Goal: Task Accomplishment & Management: Complete application form

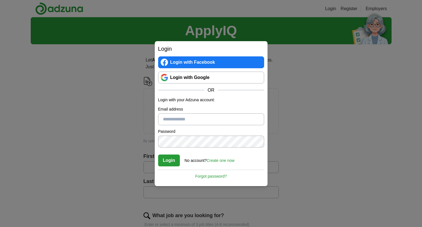
click at [243, 81] on link "Login with Google" at bounding box center [211, 78] width 106 height 12
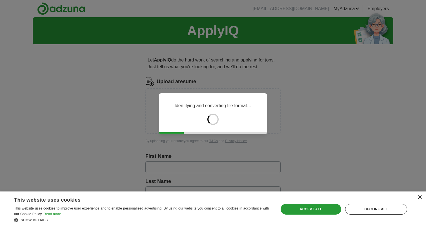
click at [420, 198] on div "×" at bounding box center [420, 197] width 4 height 4
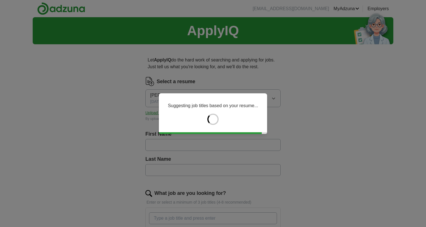
type input "******"
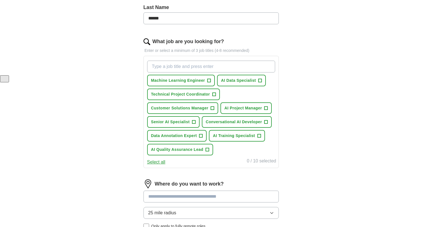
scroll to position [152, 0]
click at [191, 80] on span "Machine Learning Engineer" at bounding box center [178, 80] width 54 height 6
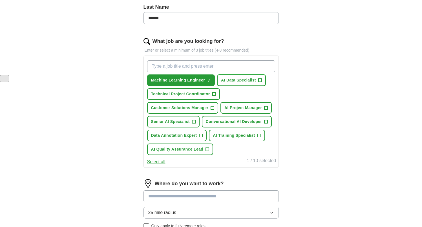
click at [239, 84] on button "AI Data Specialist +" at bounding box center [241, 80] width 49 height 12
click at [181, 136] on span "Data Annotation Expert" at bounding box center [174, 135] width 46 height 6
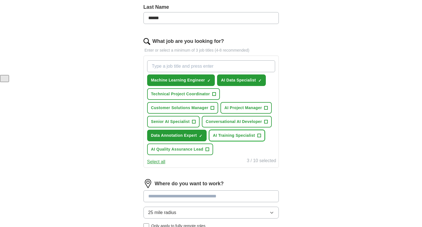
click at [220, 136] on span "AI Training Specialist" at bounding box center [234, 135] width 42 height 6
click at [170, 152] on button "AI Quality Assurance Lead +" at bounding box center [180, 149] width 66 height 12
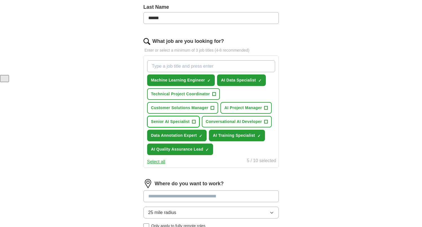
click at [182, 121] on span "Senior AI Specialist" at bounding box center [170, 122] width 39 height 6
click at [181, 110] on span "Customer Solutions Manager" at bounding box center [179, 108] width 57 height 6
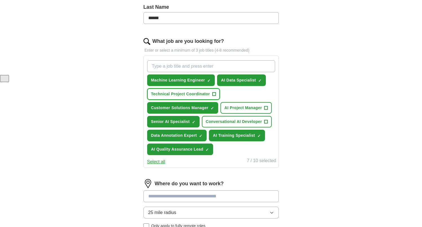
click at [180, 99] on button "Technical Project Coordinator +" at bounding box center [183, 94] width 73 height 12
click at [241, 111] on button "AI Project Manager +" at bounding box center [245, 108] width 51 height 12
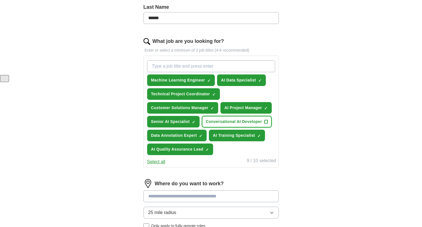
click at [240, 122] on span "Conversational AI Developer" at bounding box center [234, 122] width 56 height 6
click at [212, 70] on input "What job are you looking for?" at bounding box center [211, 66] width 128 height 12
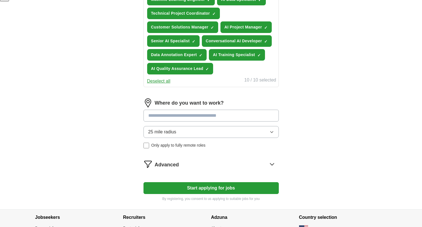
scroll to position [233, 0]
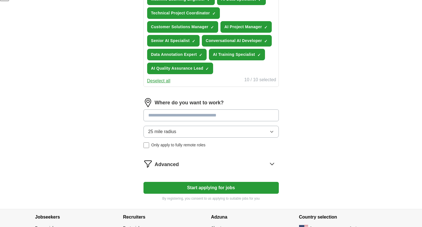
type input "label"
click at [199, 113] on input at bounding box center [210, 115] width 135 height 12
click at [144, 144] on div "25 mile radius Only apply to fully remote roles" at bounding box center [210, 137] width 135 height 22
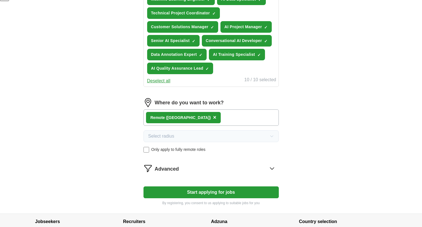
click at [191, 193] on button "Start applying for jobs" at bounding box center [210, 192] width 135 height 12
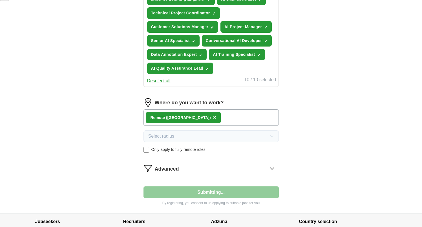
select select "**"
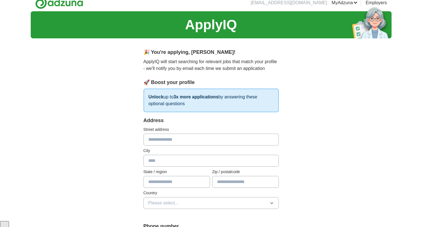
scroll to position [0, 0]
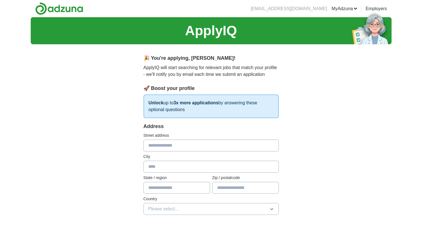
click at [189, 143] on input "text" at bounding box center [210, 146] width 135 height 12
type input "**********"
type input "**"
type input "*****"
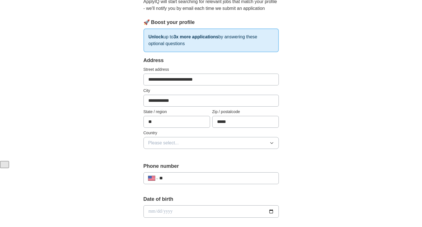
scroll to position [67, 0]
click at [192, 144] on button "Please select..." at bounding box center [210, 142] width 135 height 12
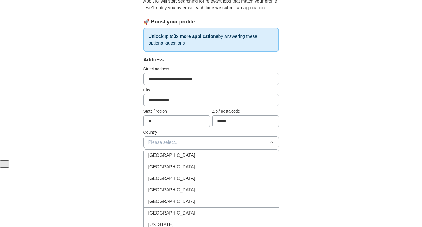
click at [190, 169] on div "[GEOGRAPHIC_DATA]" at bounding box center [211, 166] width 126 height 7
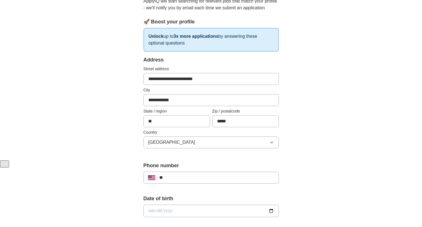
click at [188, 173] on div "**********" at bounding box center [210, 178] width 135 height 12
click at [187, 177] on input "**" at bounding box center [216, 177] width 114 height 7
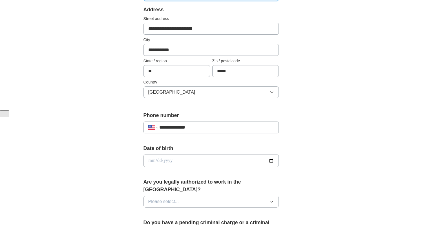
scroll to position [117, 0]
type input "**********"
click at [180, 159] on input "date" at bounding box center [210, 160] width 135 height 12
type input "**********"
click at [178, 198] on span "Please select..." at bounding box center [163, 201] width 31 height 7
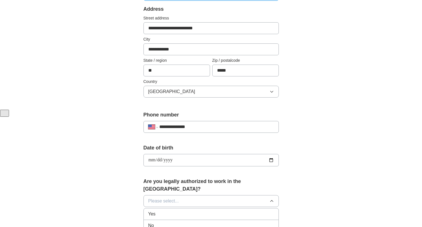
click at [174, 211] on div "Yes" at bounding box center [211, 214] width 126 height 7
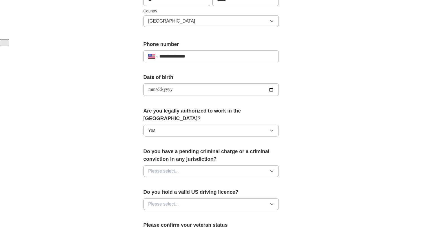
scroll to position [191, 0]
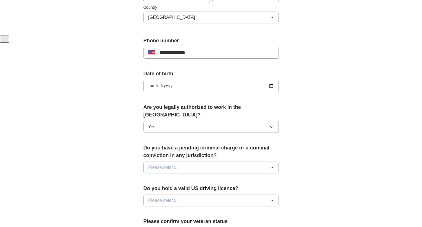
click at [166, 164] on button "Please select..." at bounding box center [210, 167] width 135 height 12
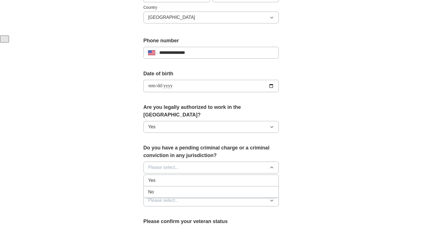
click at [162, 189] on div "No" at bounding box center [211, 192] width 126 height 7
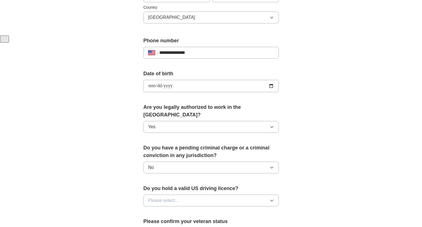
click at [163, 197] on span "Please select..." at bounding box center [163, 200] width 31 height 7
click at [160, 208] on li "Yes" at bounding box center [211, 214] width 135 height 12
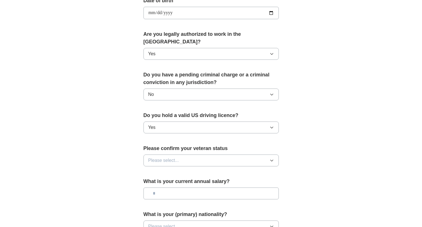
scroll to position [266, 0]
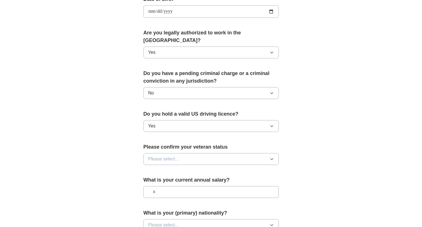
click at [156, 156] on span "Please select..." at bounding box center [163, 159] width 31 height 7
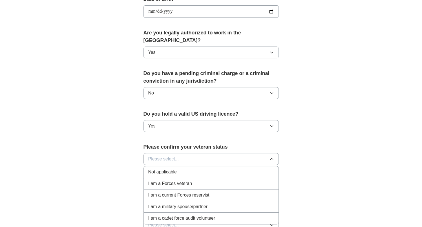
click at [158, 168] on li "Not applicable" at bounding box center [211, 172] width 135 height 12
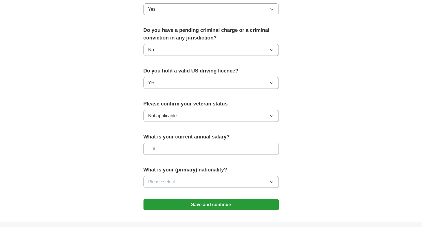
scroll to position [310, 0]
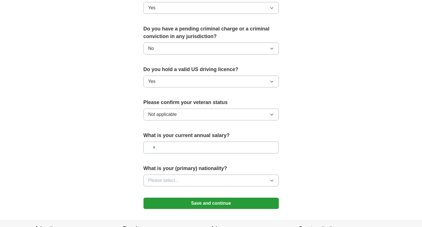
click at [173, 142] on input "text" at bounding box center [210, 147] width 135 height 12
type input "*******"
click at [170, 177] on span "Please select..." at bounding box center [163, 180] width 31 height 7
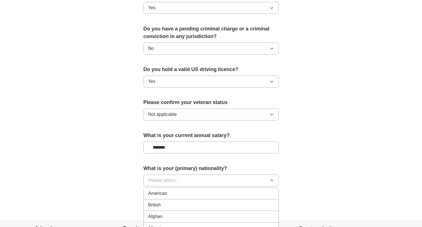
click at [173, 190] on div "American" at bounding box center [211, 193] width 126 height 7
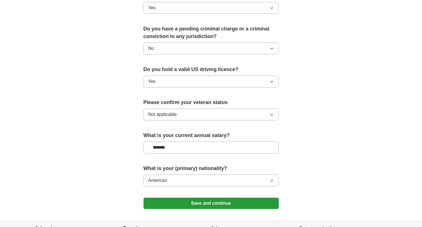
click at [175, 198] on button "Save and continue" at bounding box center [210, 203] width 135 height 11
